Goal: Transaction & Acquisition: Purchase product/service

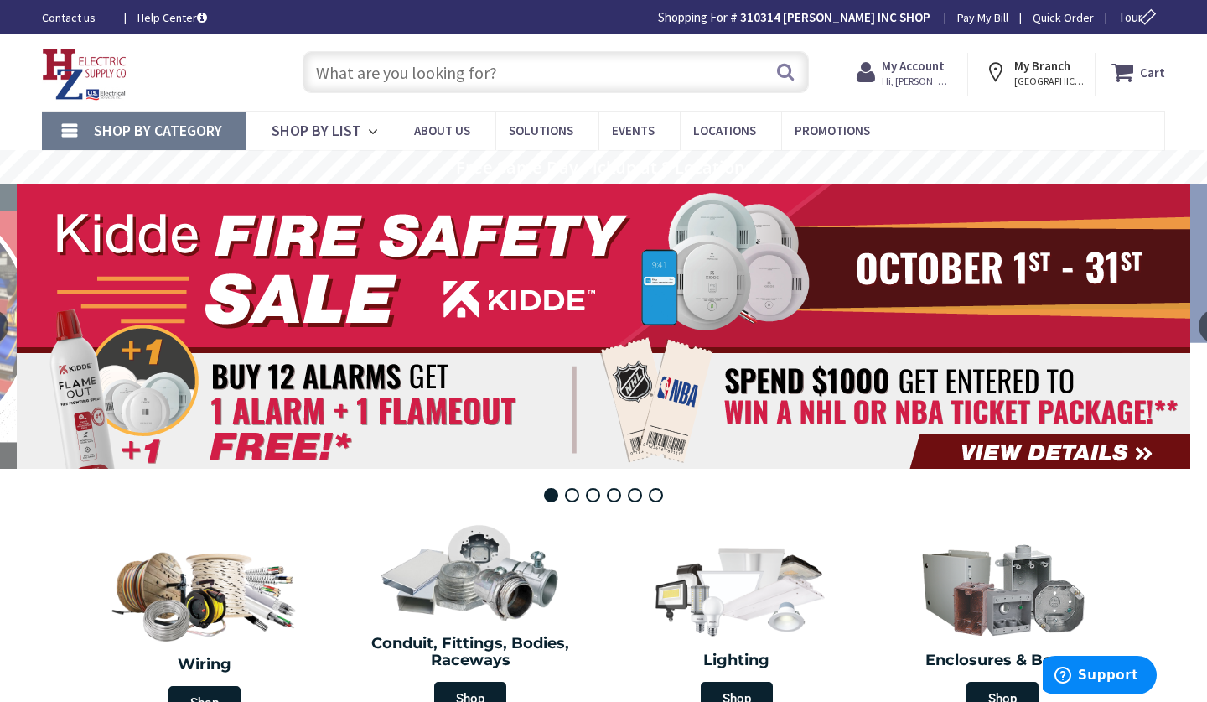
click at [389, 70] on input "text" at bounding box center [556, 72] width 506 height 42
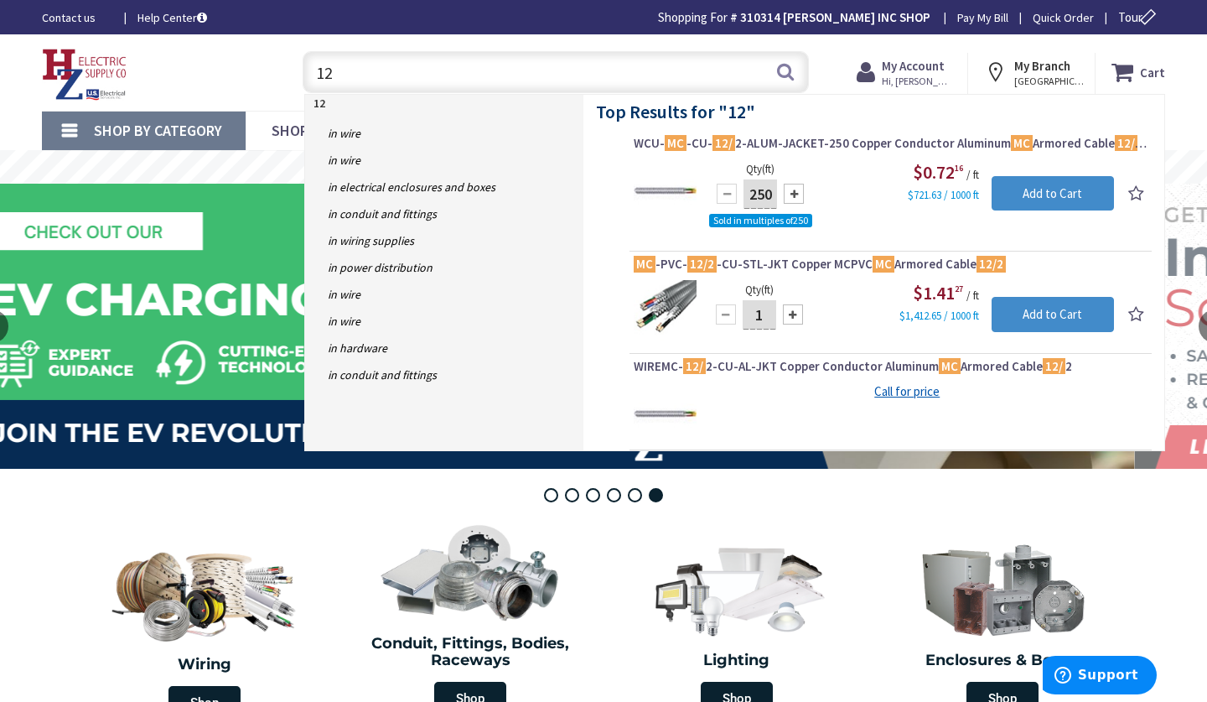
type input "1"
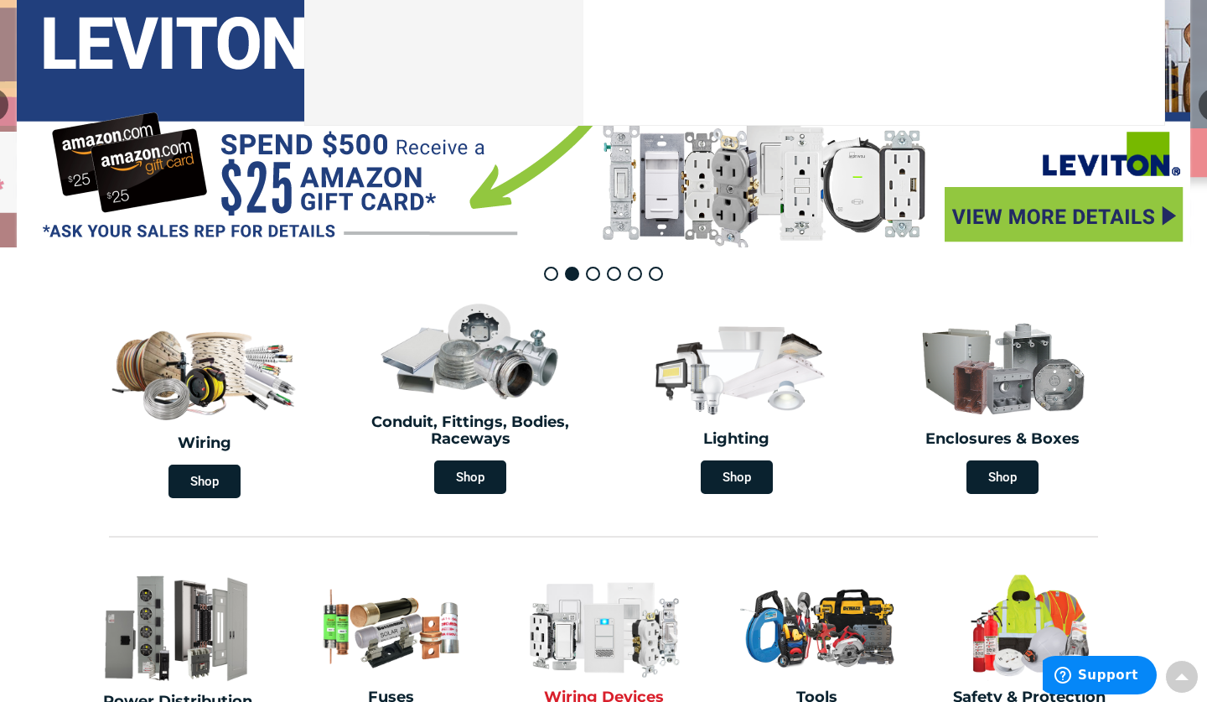
scroll to position [221, 1]
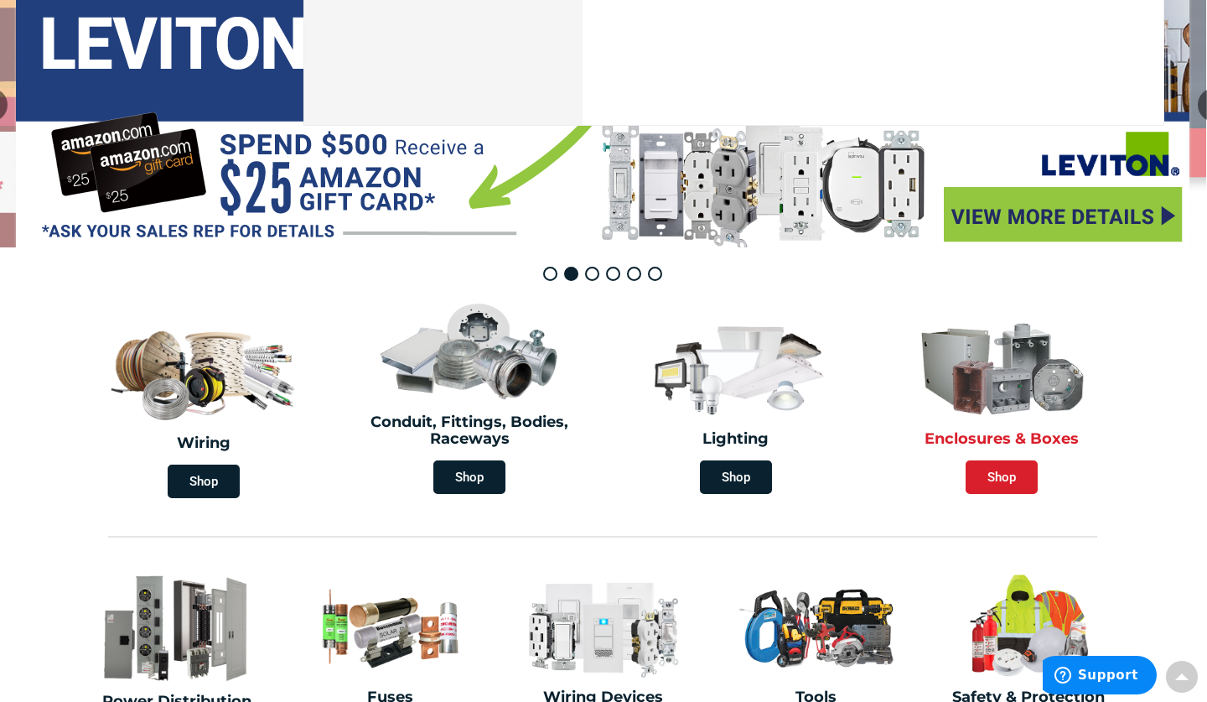
type input "wallcase"
click at [1006, 475] on span "Shop" at bounding box center [1002, 477] width 72 height 34
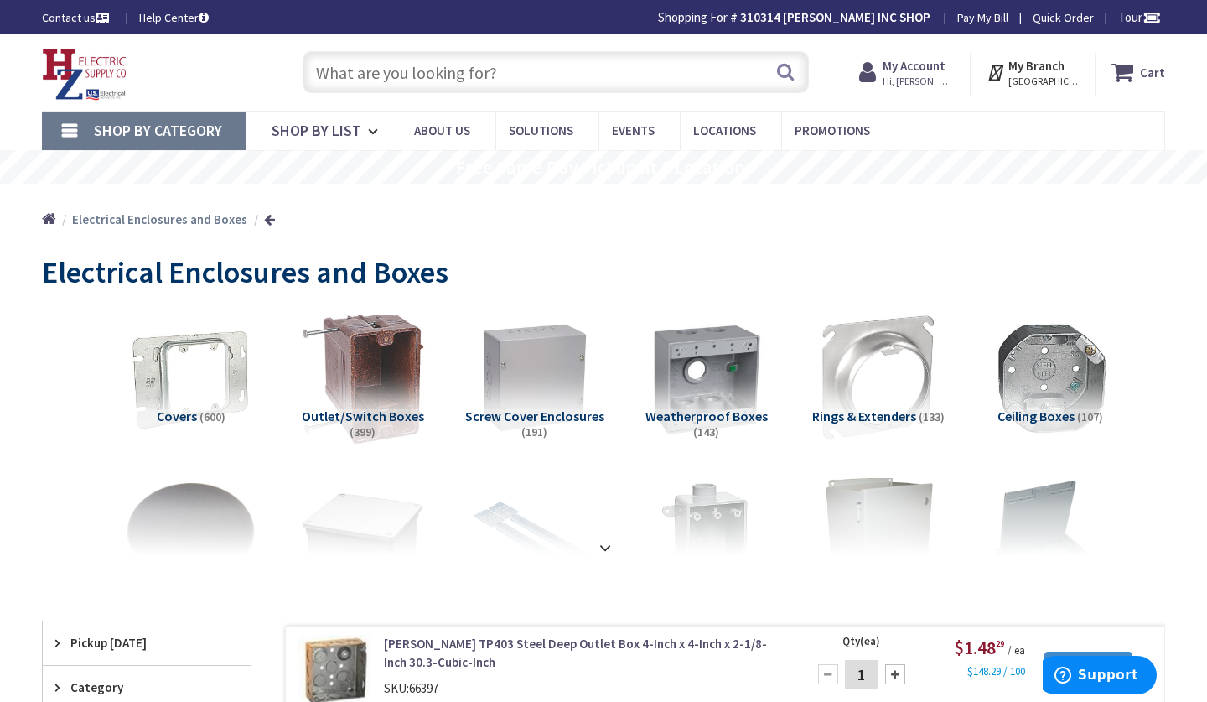
click at [361, 402] on img at bounding box center [362, 377] width 143 height 143
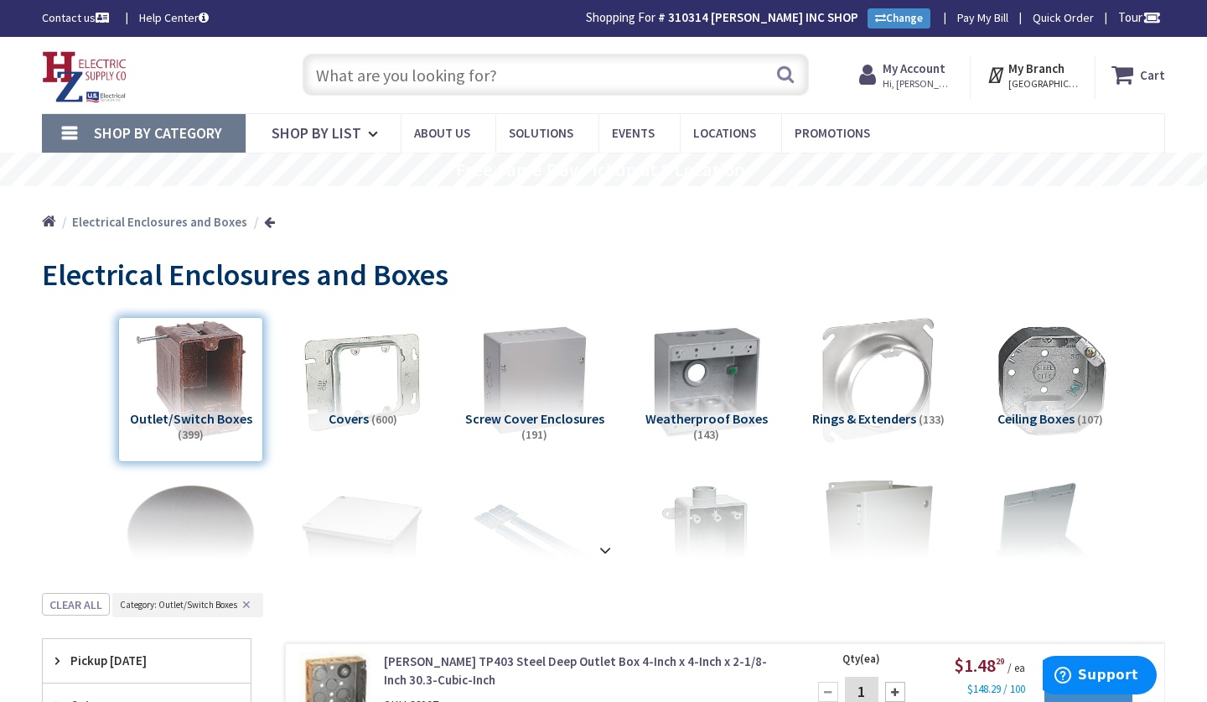
click at [447, 86] on input "text" at bounding box center [556, 75] width 506 height 42
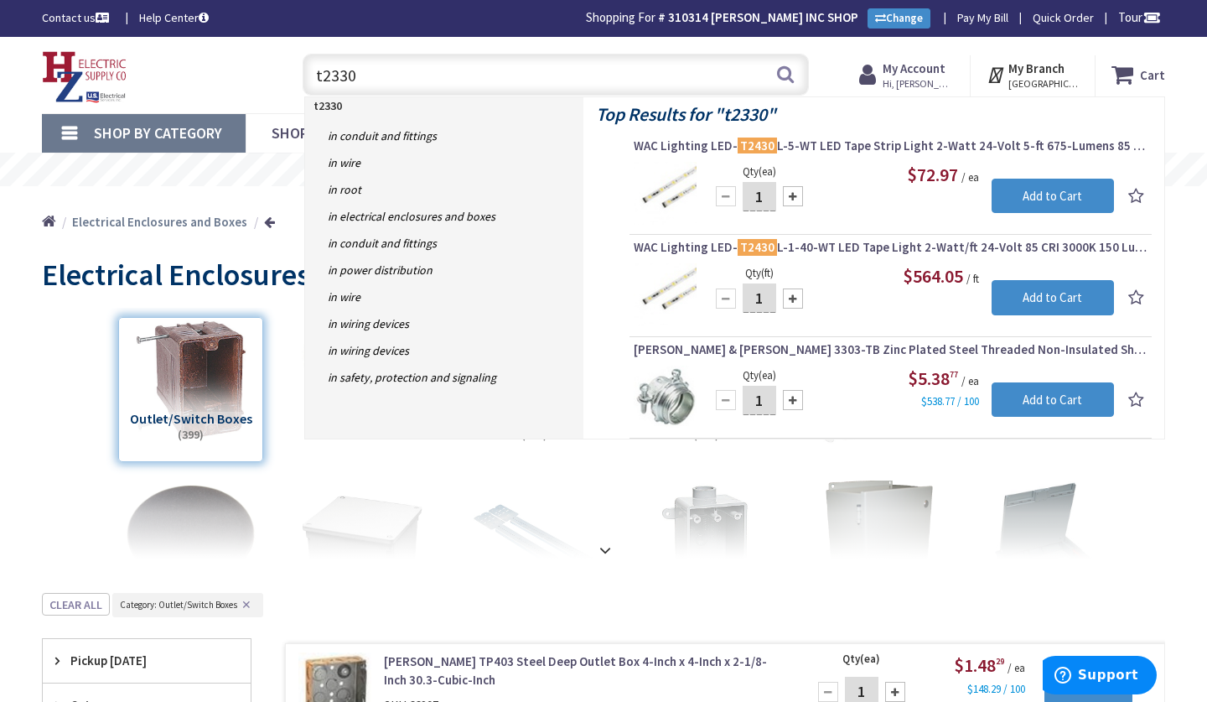
click at [322, 70] on input "t2330" at bounding box center [556, 75] width 506 height 42
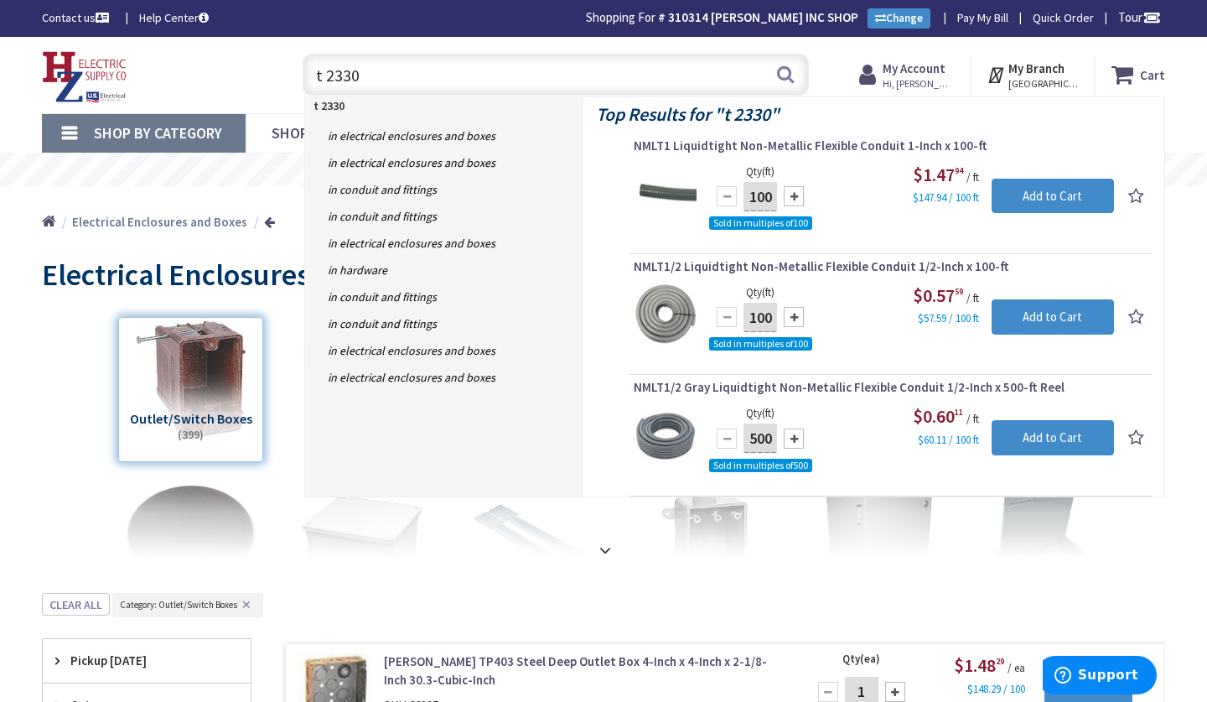
click at [370, 80] on input "t 2330" at bounding box center [556, 75] width 506 height 42
type input "t"
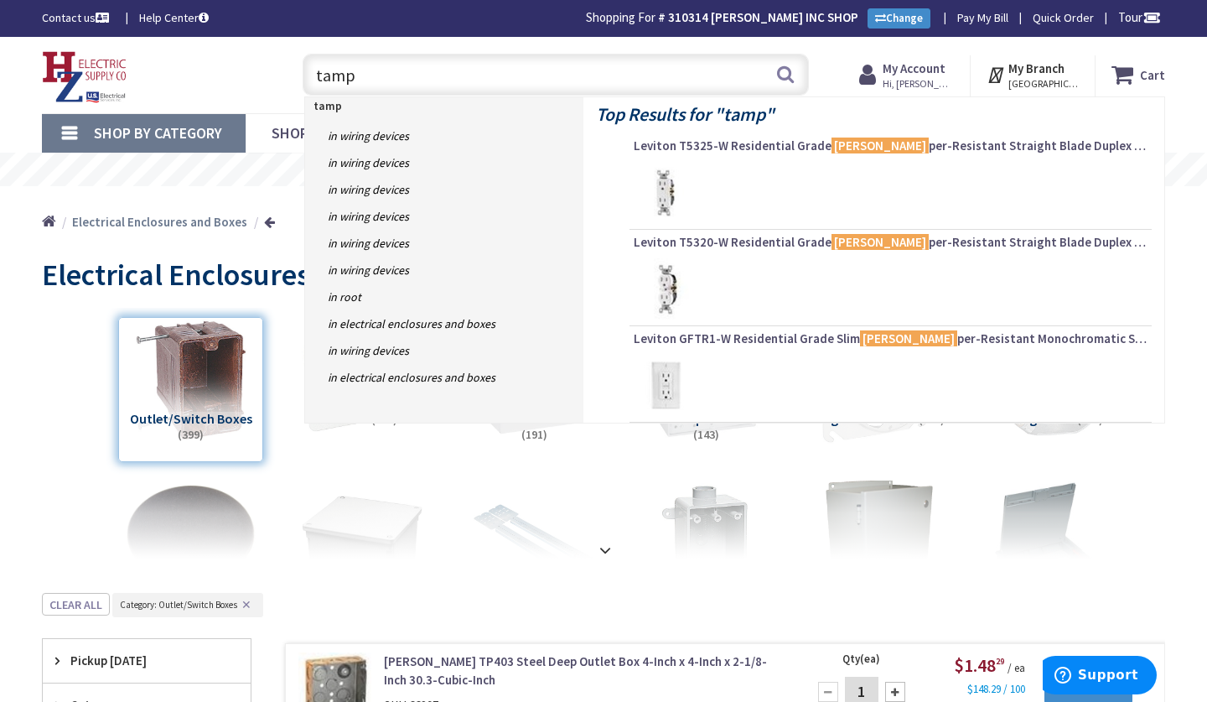
type input "tampe"
